Goal: Find specific page/section

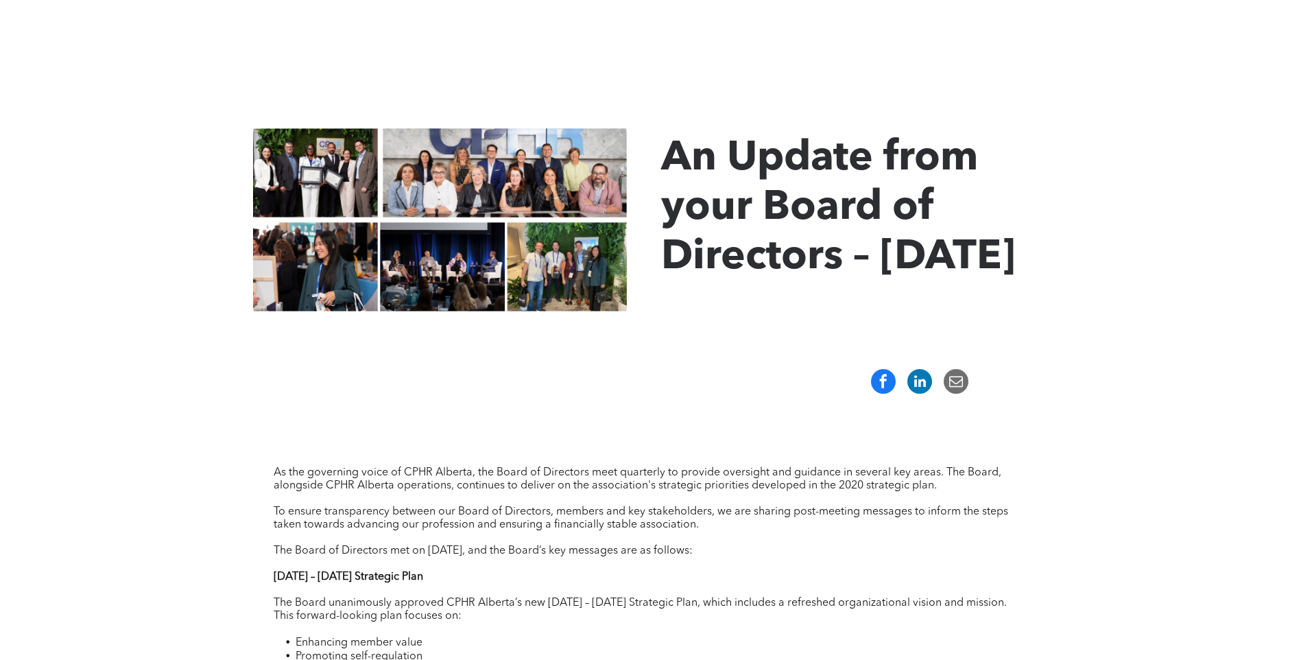
scroll to position [69, 0]
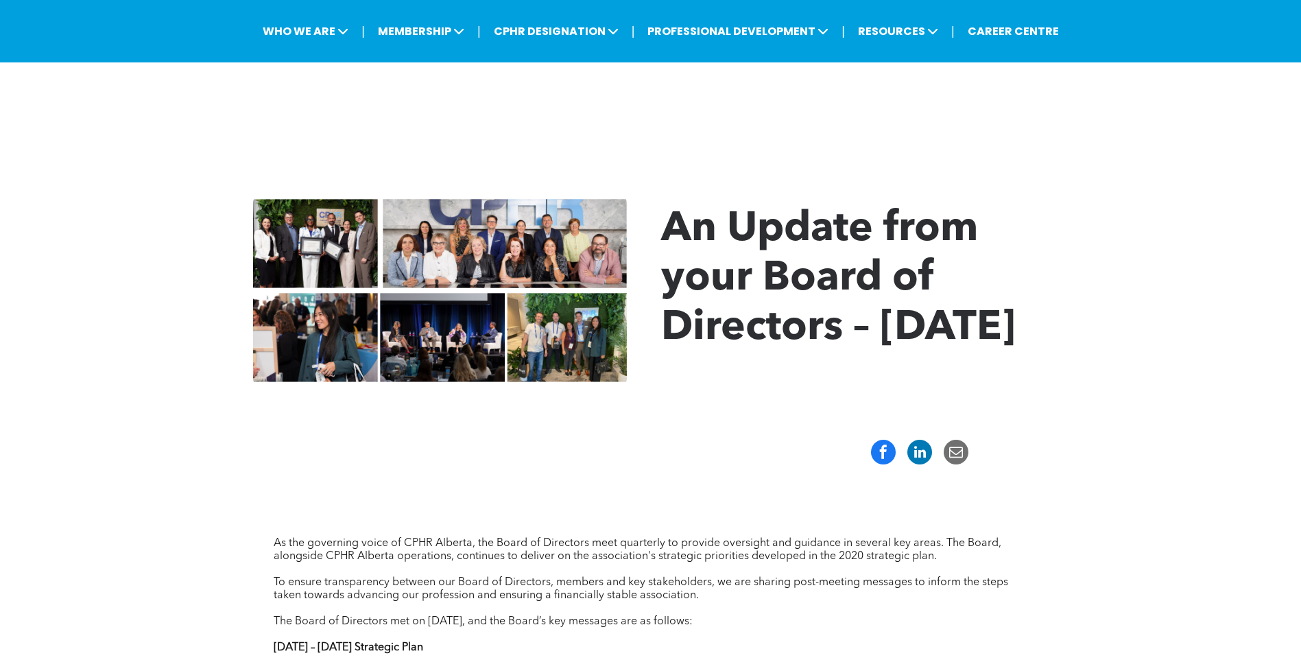
click at [322, 227] on img at bounding box center [440, 291] width 374 height 196
click at [321, 228] on img at bounding box center [440, 291] width 374 height 196
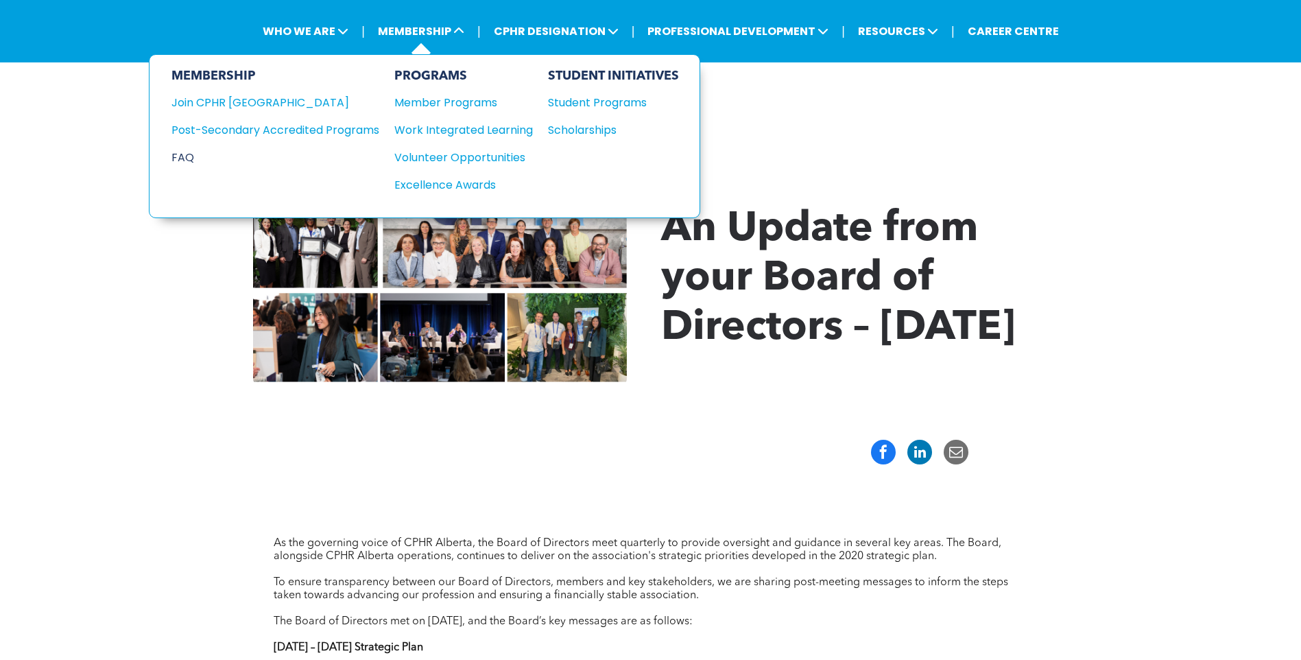
click at [193, 154] on div "FAQ" at bounding box center [264, 157] width 187 height 17
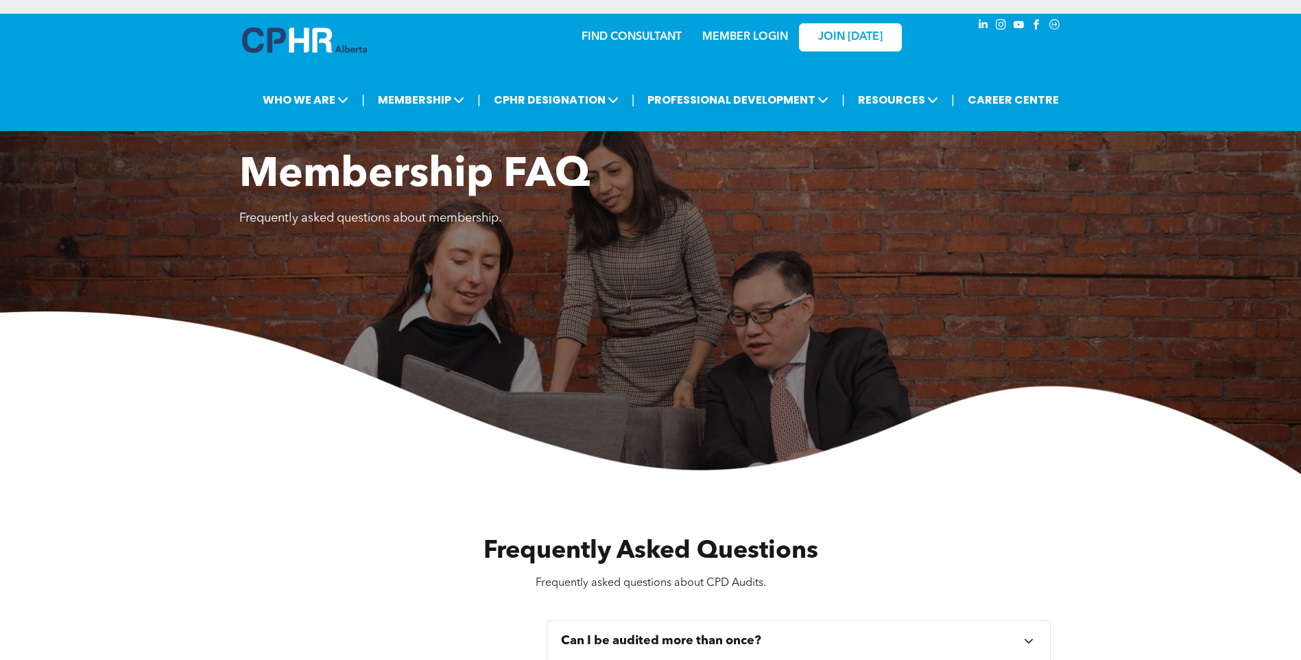
click at [760, 34] on link "MEMBER LOGIN" at bounding box center [745, 37] width 86 height 11
